Goal: Book appointment/travel/reservation

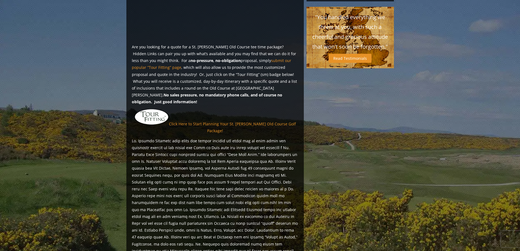
scroll to position [383, 0]
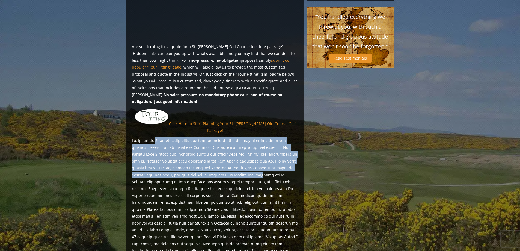
drag, startPoint x: 239, startPoint y: 150, endPoint x: 154, endPoint y: 120, distance: 90.7
click at [154, 137] on p at bounding box center [215, 212] width 167 height 151
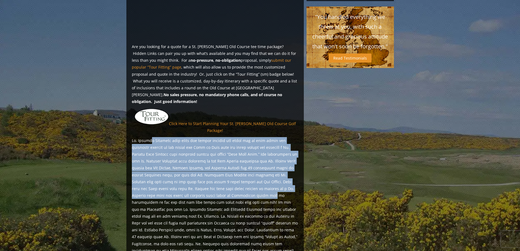
drag, startPoint x: 150, startPoint y: 117, endPoint x: 223, endPoint y: 175, distance: 93.8
click at [223, 175] on p at bounding box center [215, 212] width 167 height 151
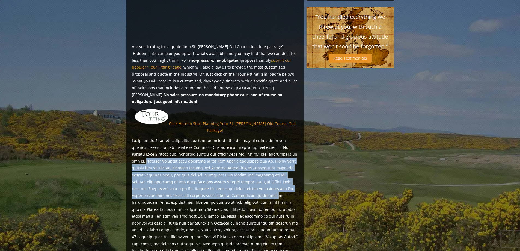
drag, startPoint x: 223, startPoint y: 175, endPoint x: 150, endPoint y: 136, distance: 83.2
click at [150, 137] on p at bounding box center [215, 212] width 167 height 151
drag, startPoint x: 150, startPoint y: 136, endPoint x: 208, endPoint y: 175, distance: 69.2
click at [208, 175] on p at bounding box center [215, 212] width 167 height 151
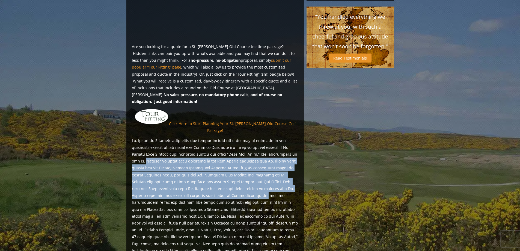
click at [208, 175] on p at bounding box center [215, 212] width 167 height 151
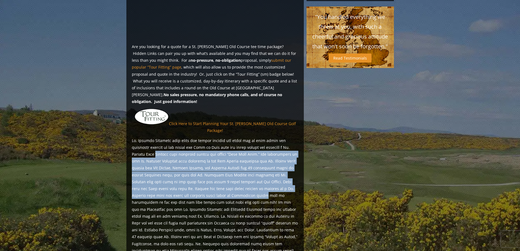
drag, startPoint x: 208, startPoint y: 175, endPoint x: 163, endPoint y: 134, distance: 60.3
click at [163, 137] on p at bounding box center [215, 212] width 167 height 151
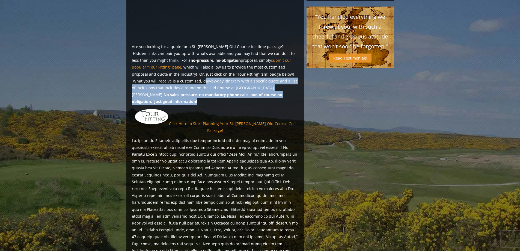
drag, startPoint x: 155, startPoint y: 74, endPoint x: 242, endPoint y: 88, distance: 88.0
click at [242, 88] on p "Are you looking for a quote for a St. [PERSON_NAME] Old Course tee time package…" at bounding box center [215, 74] width 167 height 62
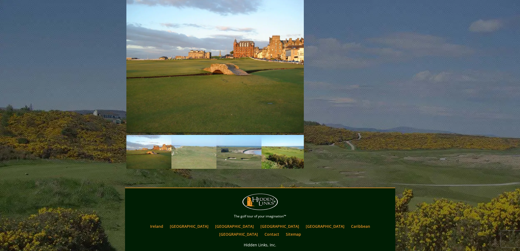
scroll to position [847, 0]
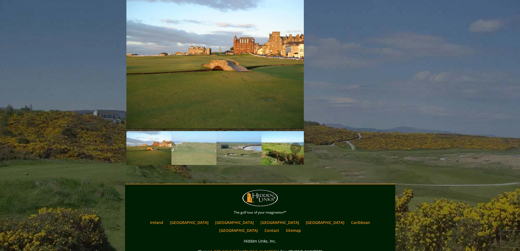
click at [199, 131] on img at bounding box center [194, 148] width 45 height 34
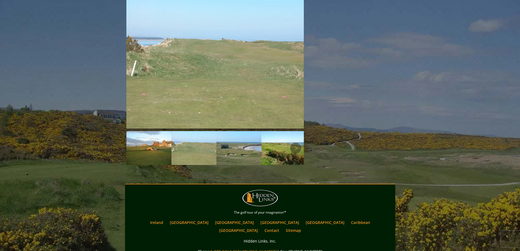
click at [234, 131] on img at bounding box center [239, 148] width 45 height 34
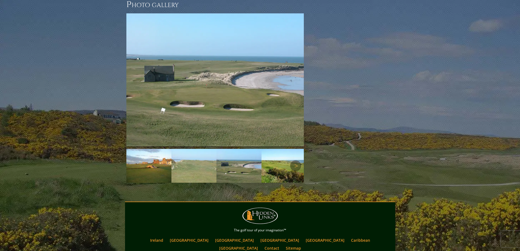
scroll to position [820, 0]
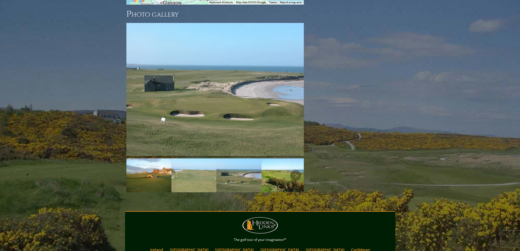
click at [290, 158] on img at bounding box center [284, 175] width 45 height 34
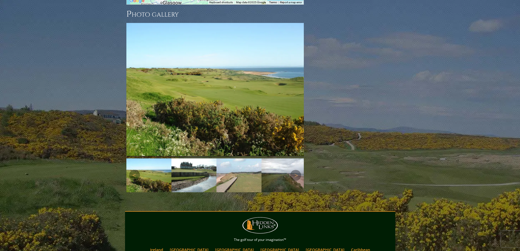
click at [197, 158] on img at bounding box center [194, 175] width 45 height 34
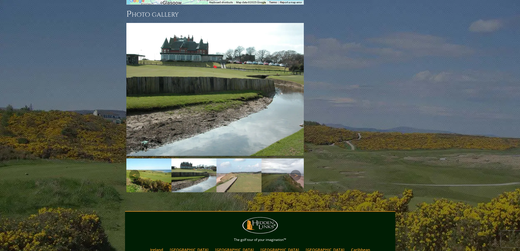
click at [226, 158] on img at bounding box center [239, 175] width 45 height 34
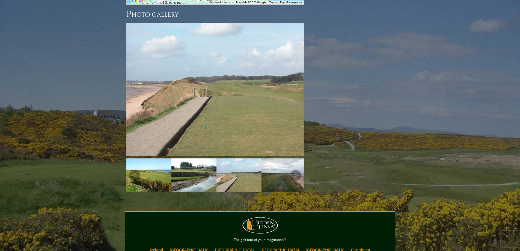
click at [267, 158] on img at bounding box center [284, 175] width 45 height 34
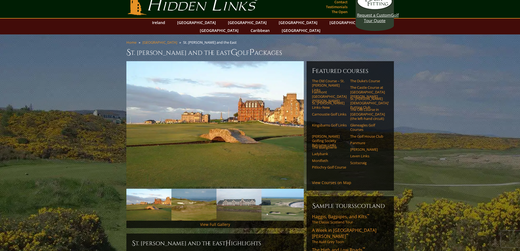
scroll to position [0, 0]
